Goal: Transaction & Acquisition: Purchase product/service

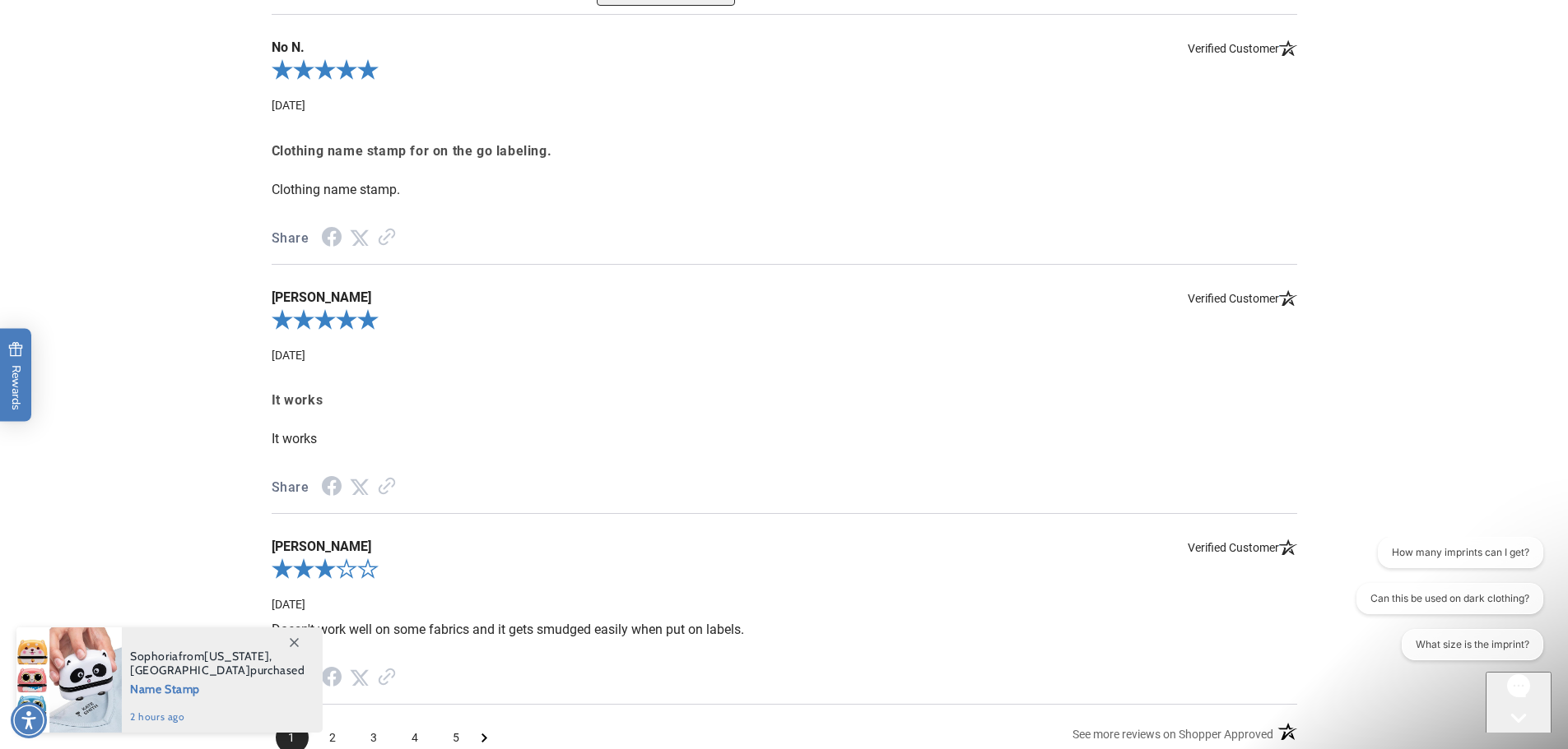
scroll to position [3044, 0]
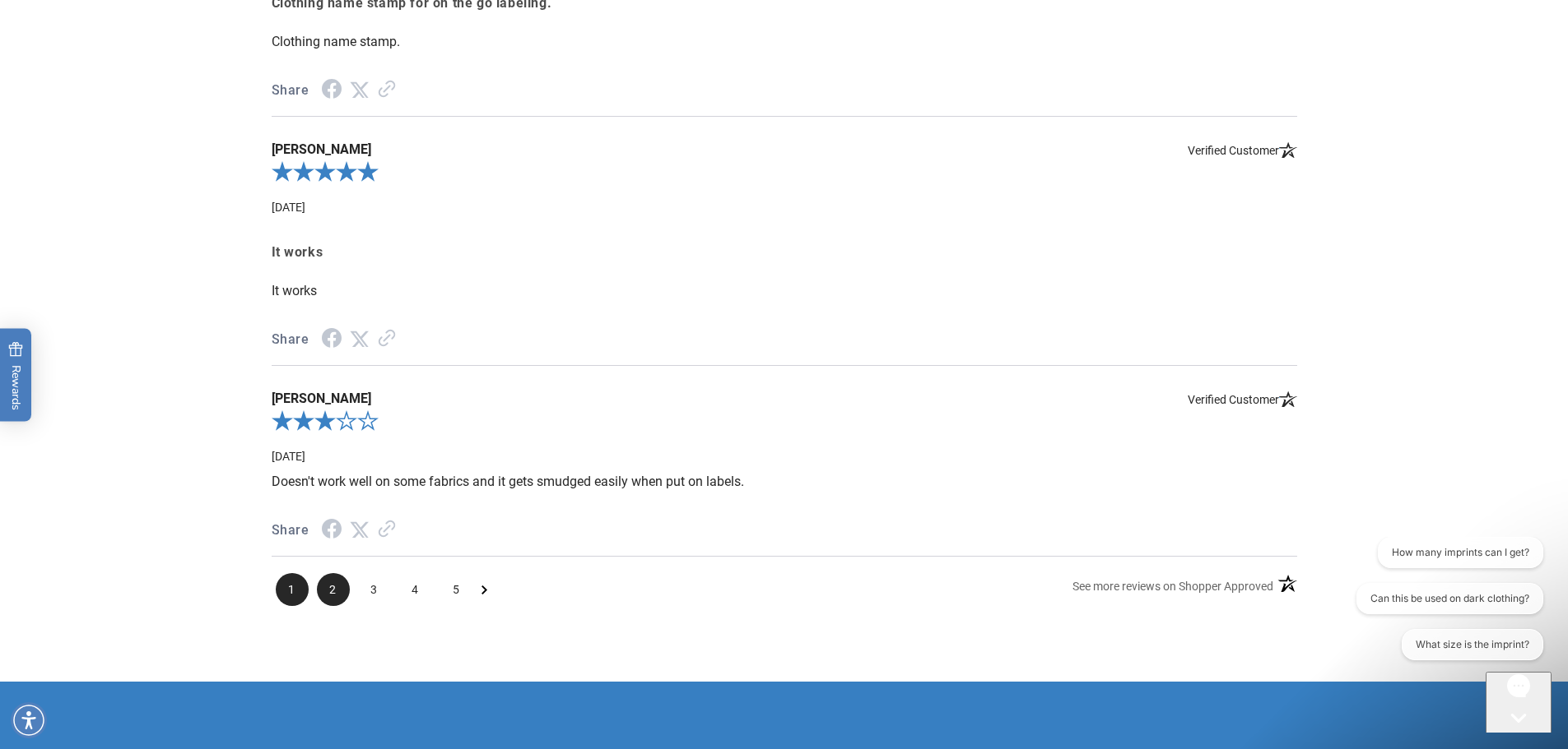
click at [329, 593] on span "2" at bounding box center [333, 589] width 33 height 33
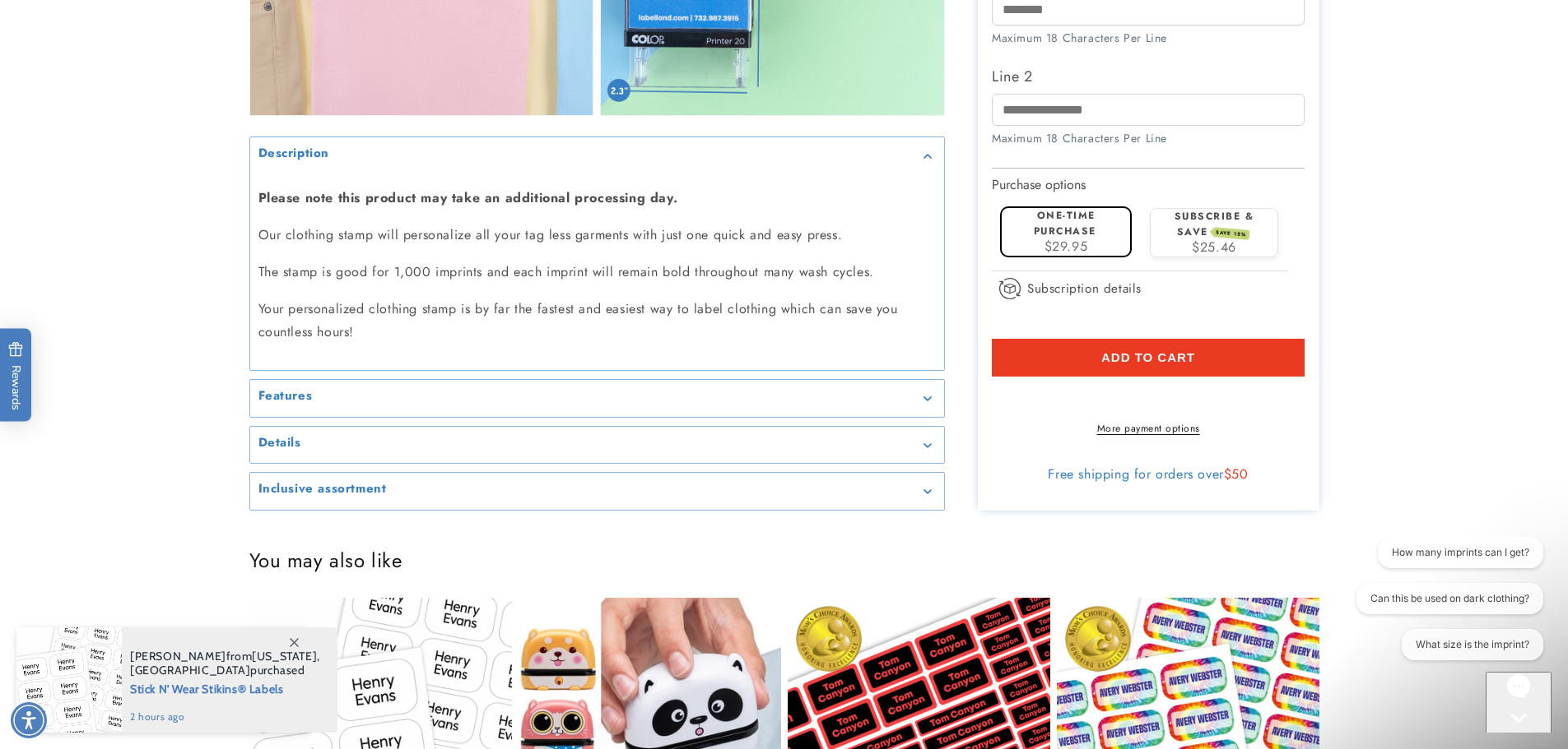
scroll to position [1758, 0]
